Goal: Find specific page/section: Find specific page/section

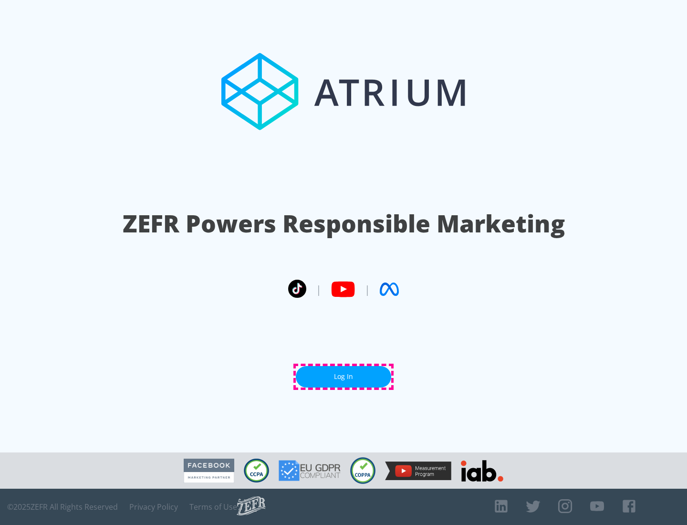
click at [343, 376] on link "Log In" at bounding box center [343, 376] width 95 height 21
